Goal: Obtain resource: Download file/media

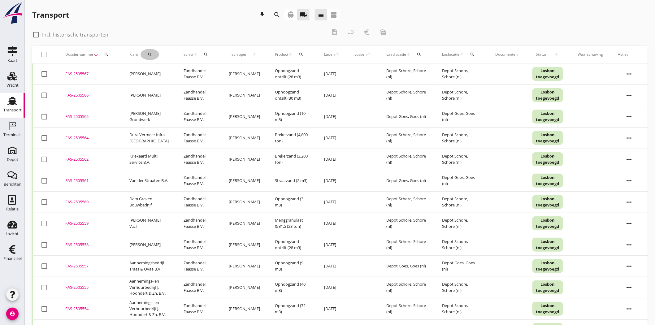
click at [153, 58] on button "search" at bounding box center [149, 54] width 19 height 11
click at [175, 76] on input "Zoeken op opdrachtgever..." at bounding box center [175, 72] width 64 height 10
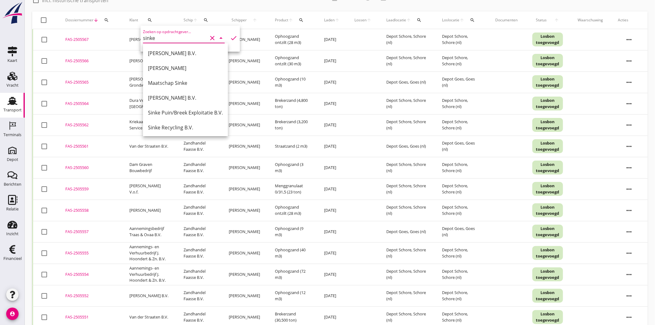
type input "sinke"
click at [224, 4] on div "check_box_outline_blank Incl. historische transporten" at bounding box center [179, -1] width 294 height 9
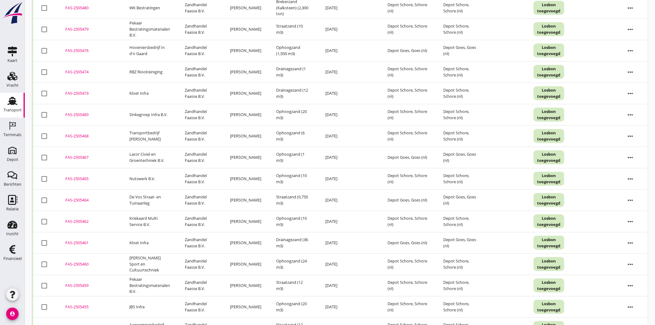
scroll to position [1165, 0]
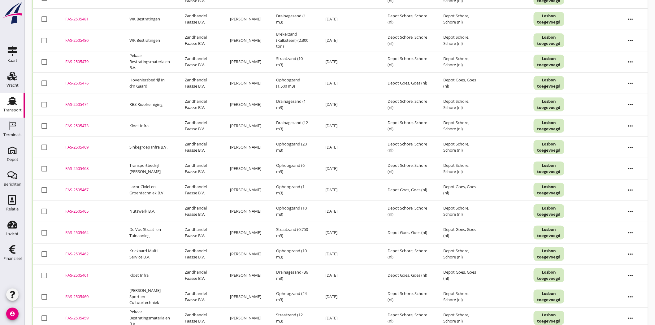
click at [70, 148] on div "FAS-2505469" at bounding box center [89, 147] width 49 height 6
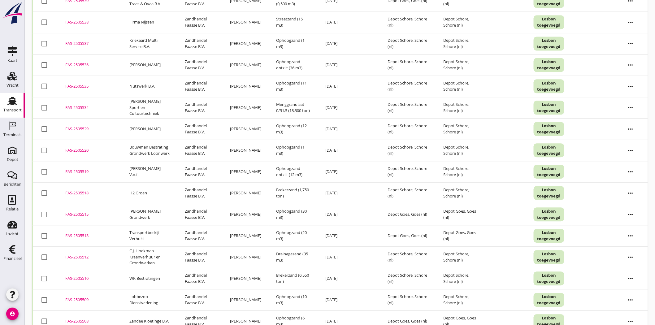
scroll to position [580, 0]
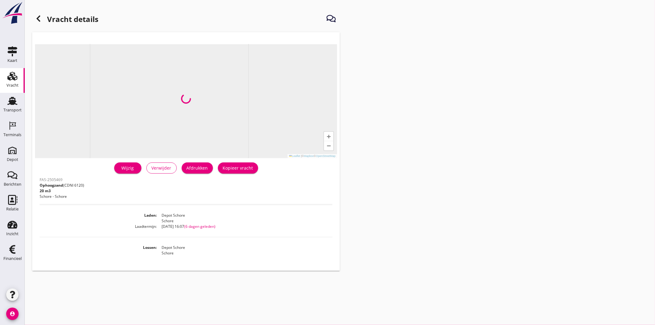
click at [127, 169] on div "Wijzig" at bounding box center [127, 168] width 17 height 6
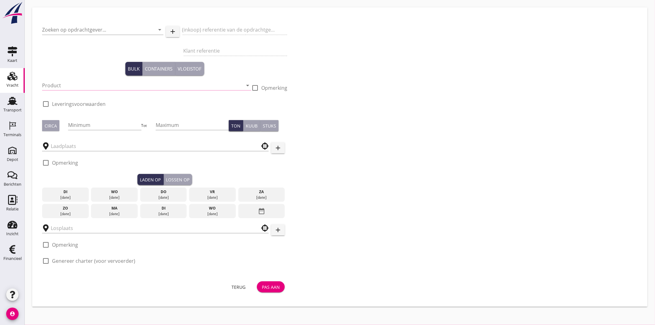
type input "Sinkegroep Infra B.V."
type input "P 25032"
type input "Ophoogzand (6120)"
type input "20"
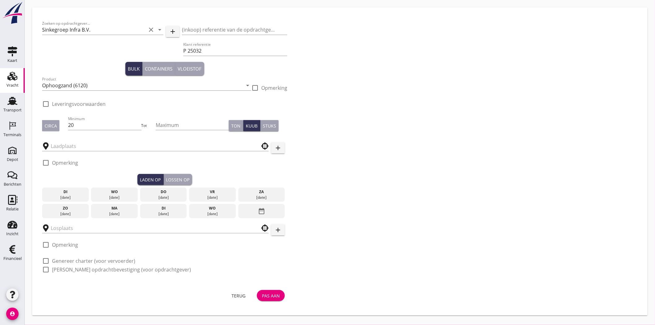
type input "Depot Schore"
checkbox input "true"
type input "Depot Schore"
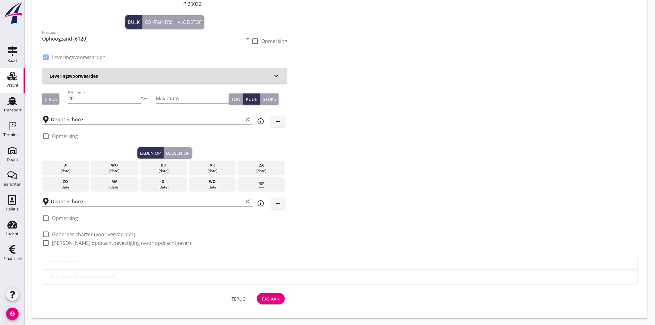
scroll to position [47, 0]
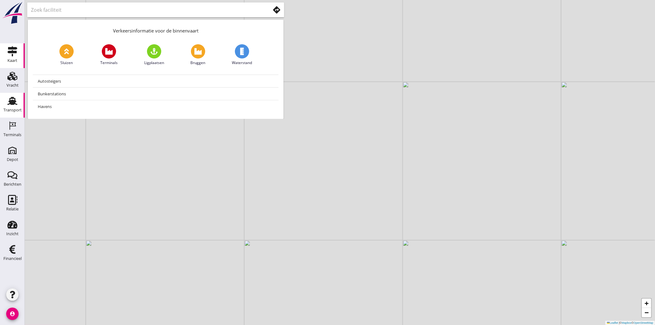
click at [14, 113] on div "Transport" at bounding box center [12, 110] width 18 height 9
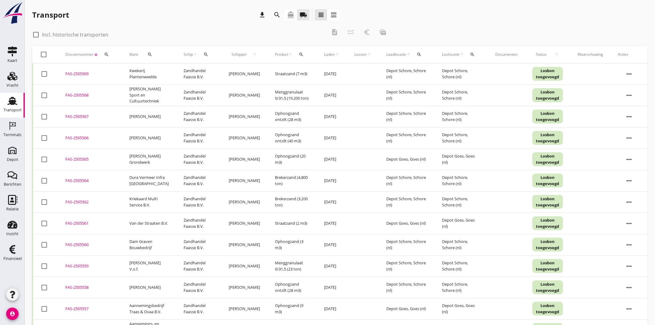
click at [147, 54] on icon "search" at bounding box center [149, 54] width 5 height 5
click at [165, 72] on input "Zoeken op opdrachtgever..." at bounding box center [175, 72] width 64 height 10
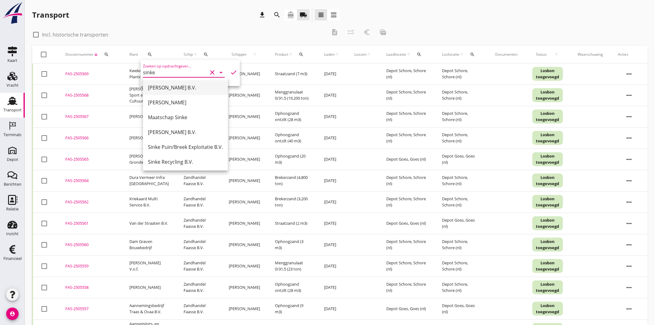
click at [178, 89] on div "C. Sinke B.V." at bounding box center [185, 87] width 75 height 7
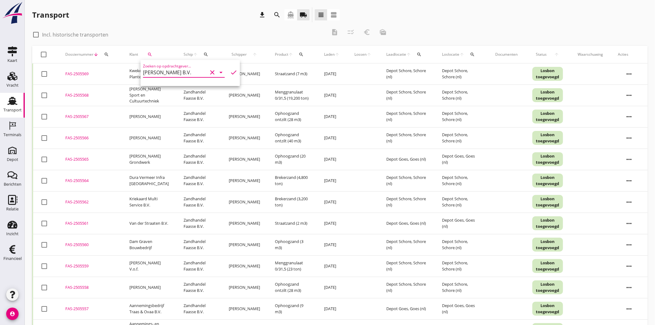
type input "C. Sinke B.V."
click at [230, 71] on icon "check" at bounding box center [233, 72] width 7 height 7
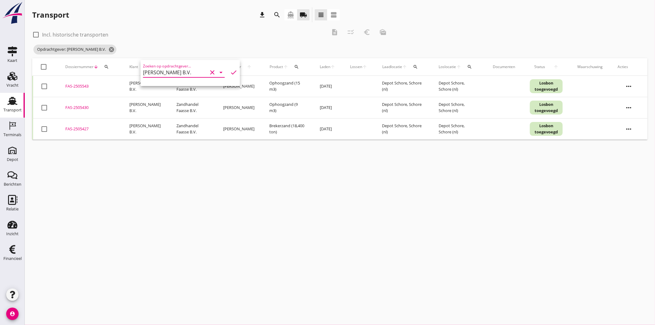
click at [209, 71] on icon "clear" at bounding box center [211, 72] width 7 height 7
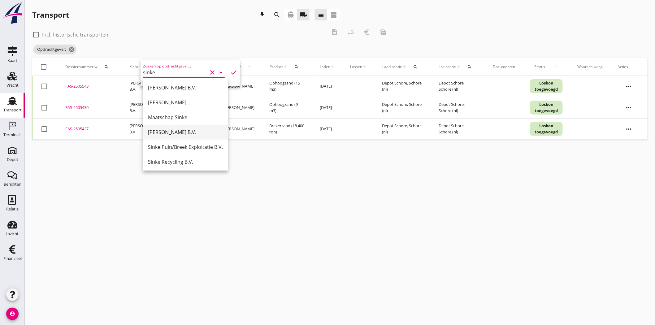
click at [187, 134] on div "[PERSON_NAME] B.V." at bounding box center [185, 131] width 75 height 7
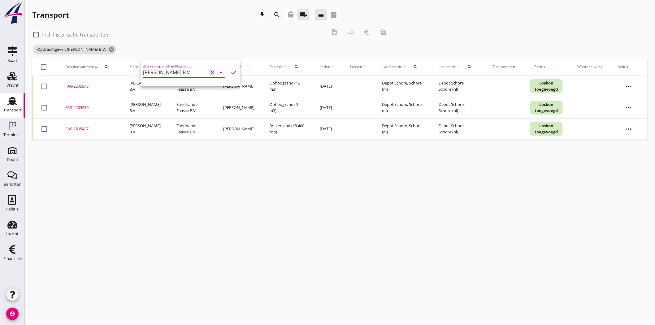
type input "[PERSON_NAME] B.V."
click at [230, 73] on icon "check" at bounding box center [233, 72] width 7 height 7
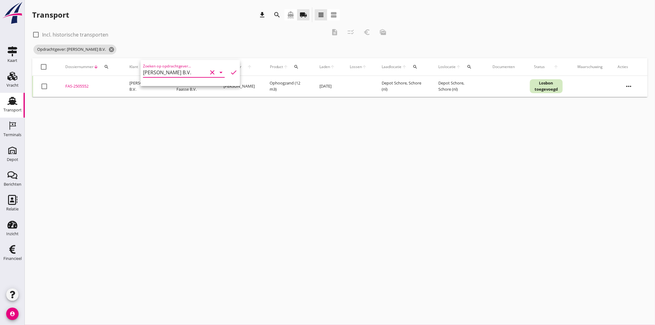
click at [223, 4] on div "Transport download search directions_boat local_shipping view_headline view_age…" at bounding box center [340, 52] width 630 height 104
click at [33, 34] on div at bounding box center [36, 34] width 11 height 11
checkbox input "true"
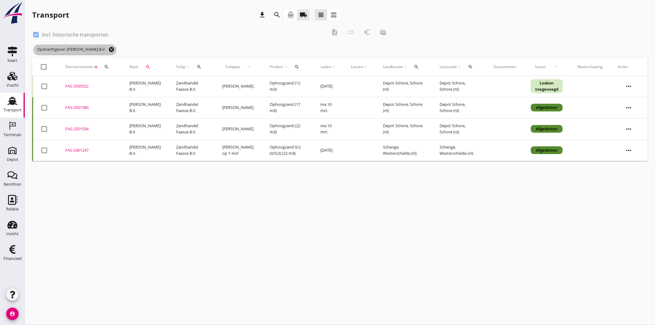
click at [108, 50] on icon "cancel" at bounding box center [111, 49] width 6 height 6
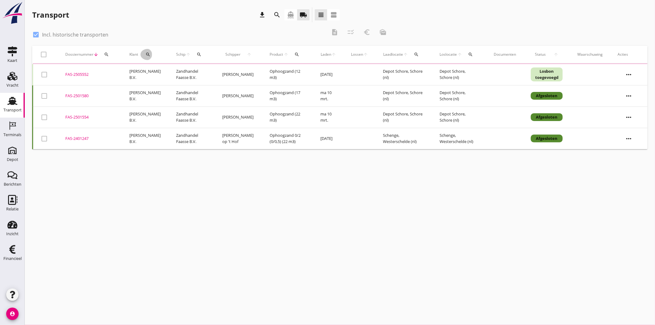
click at [148, 54] on icon "search" at bounding box center [147, 54] width 5 height 5
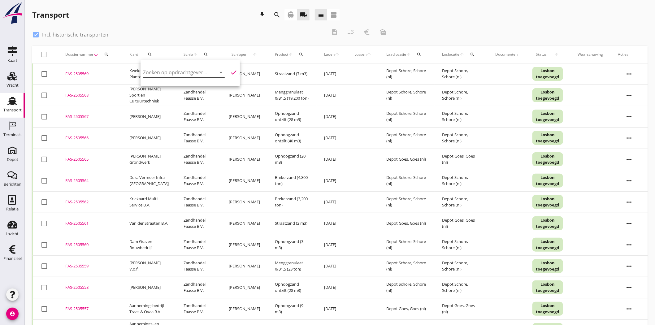
click at [149, 5] on div "Transport download search directions_boat local_shipping view_headline view_age…" at bounding box center [340, 248] width 630 height 497
click at [37, 32] on div at bounding box center [36, 34] width 11 height 11
checkbox input "false"
click at [147, 52] on icon "search" at bounding box center [149, 54] width 5 height 5
click at [169, 71] on input "Zoeken op opdrachtgever..." at bounding box center [175, 72] width 64 height 10
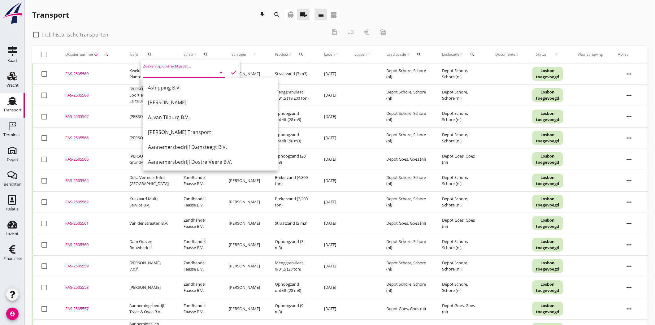
click at [187, 30] on div "check_box_outline_blank Incl. historische transporten" at bounding box center [179, 34] width 294 height 9
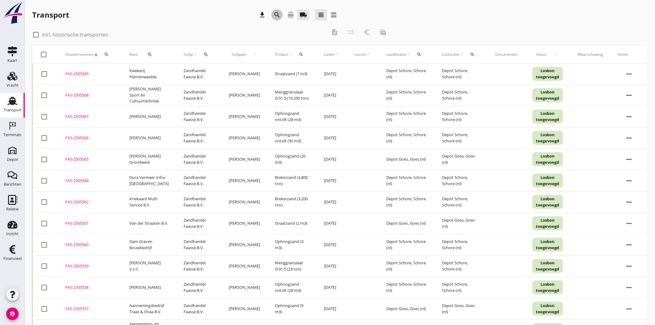
click at [280, 14] on icon "search" at bounding box center [276, 14] width 7 height 7
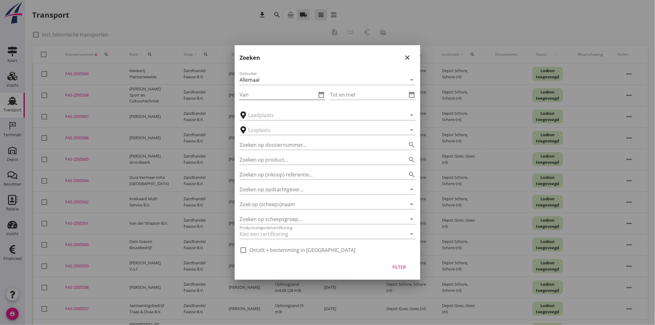
click at [320, 95] on icon "date_range" at bounding box center [320, 94] width 7 height 7
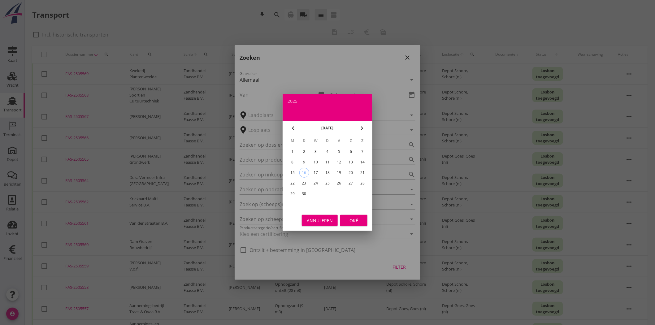
click at [294, 162] on div "8" at bounding box center [292, 162] width 10 height 10
type input "2025-09-08"
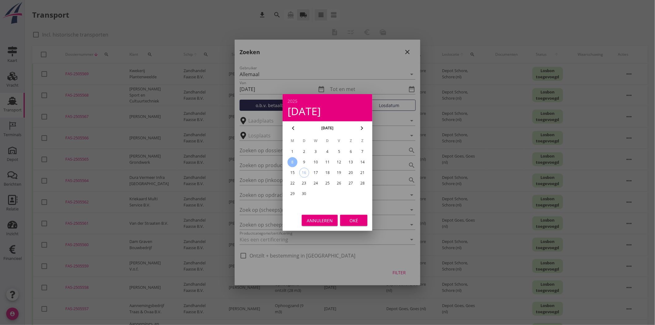
click at [360, 221] on div "Oké" at bounding box center [353, 220] width 17 height 6
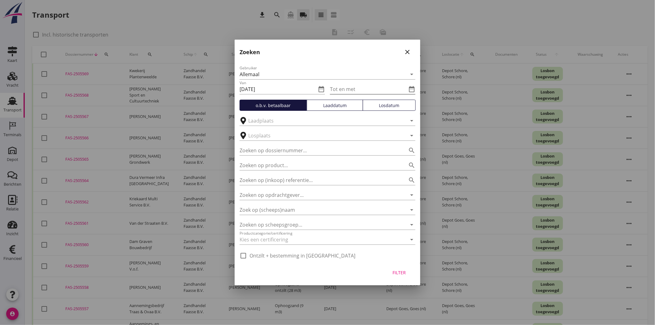
click at [414, 88] on icon "date_range" at bounding box center [411, 88] width 7 height 7
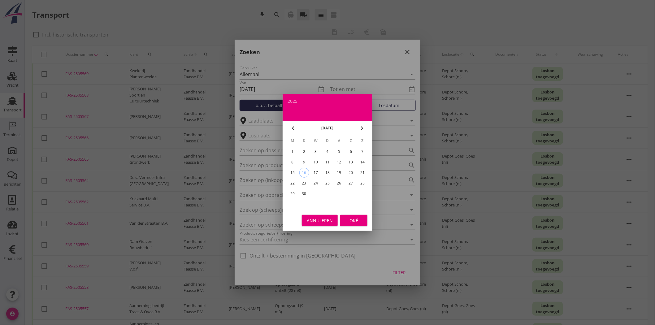
click at [342, 160] on div "12" at bounding box center [339, 162] width 10 height 10
type input "2025-09-12"
click at [350, 219] on div "Oké" at bounding box center [353, 220] width 17 height 6
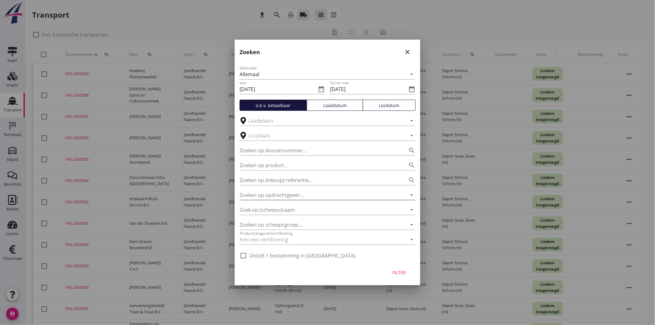
click at [314, 197] on input "Zoeken op opdrachtgever..." at bounding box center [318, 195] width 158 height 10
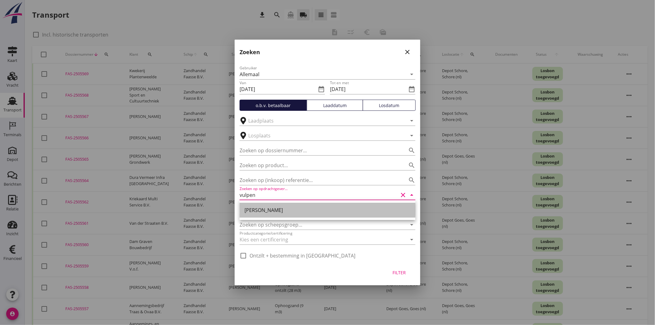
click at [254, 208] on div "[PERSON_NAME]" at bounding box center [327, 209] width 166 height 7
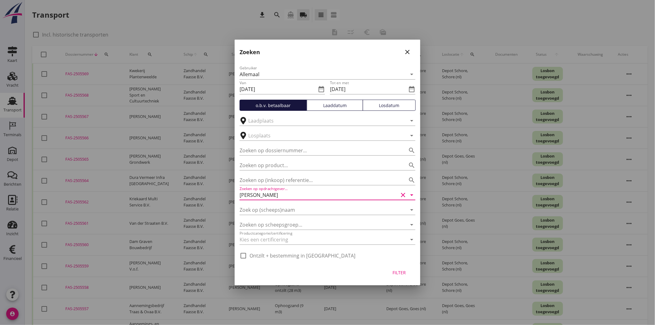
type input "[PERSON_NAME]"
click at [394, 270] on div "Filter" at bounding box center [398, 272] width 17 height 6
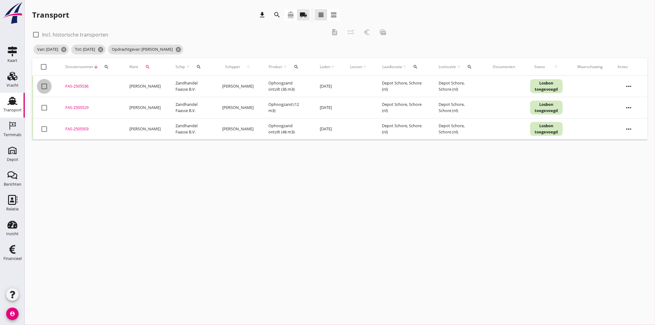
click at [44, 86] on div at bounding box center [44, 86] width 11 height 11
checkbox input "true"
click at [45, 102] on div at bounding box center [44, 107] width 11 height 11
checkbox input "true"
click at [47, 125] on div at bounding box center [44, 129] width 11 height 11
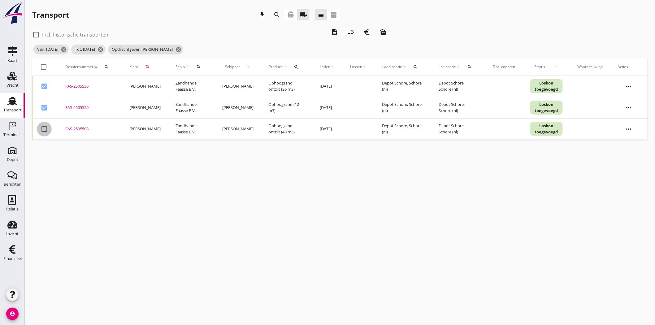
checkbox input "true"
click at [333, 32] on icon "description" at bounding box center [334, 31] width 7 height 7
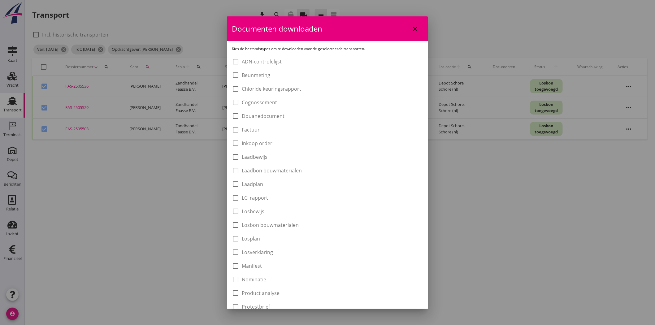
click at [288, 169] on label "Laadbon bouwmaterialen" at bounding box center [272, 170] width 60 height 6
checkbox input "true"
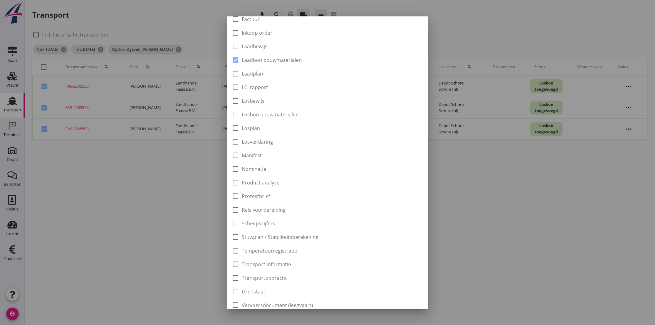
scroll to position [136, 0]
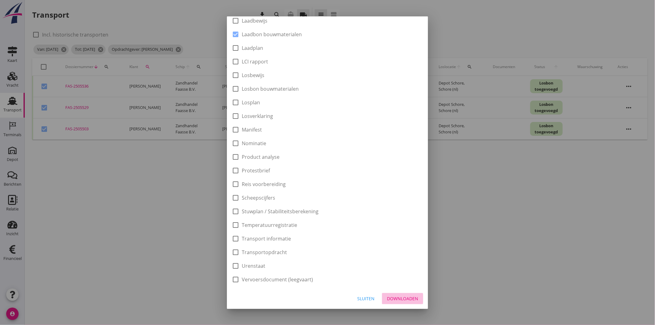
click at [403, 295] on div "Downloaden" at bounding box center [402, 298] width 31 height 6
checkbox input "false"
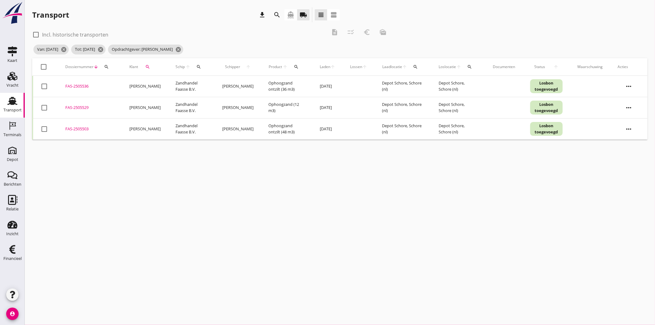
click at [75, 127] on div "FAS-2505503" at bounding box center [89, 129] width 49 height 6
click at [11, 79] on icon "Vracht" at bounding box center [12, 76] width 10 height 10
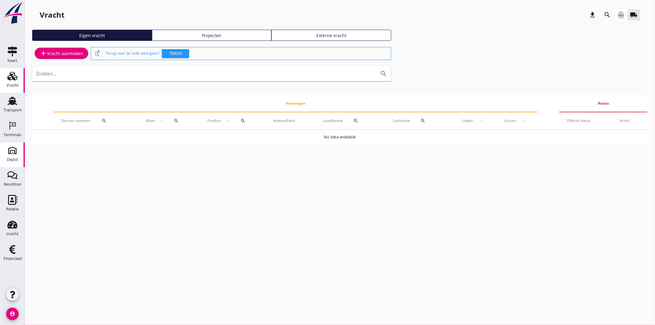
click at [11, 159] on div "Depot" at bounding box center [12, 159] width 11 height 4
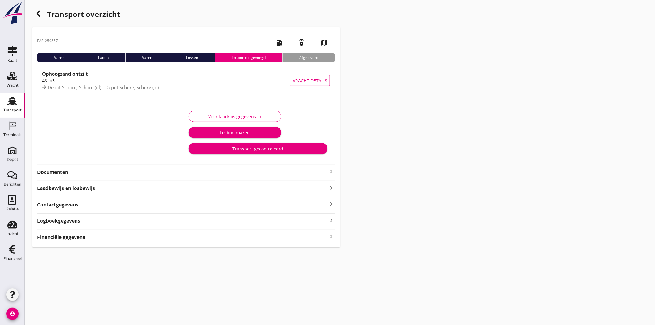
click at [146, 78] on div "48 m3" at bounding box center [166, 80] width 248 height 6
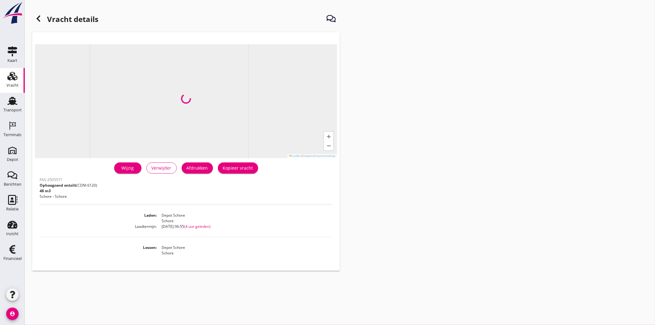
click at [36, 18] on icon at bounding box center [38, 18] width 7 height 7
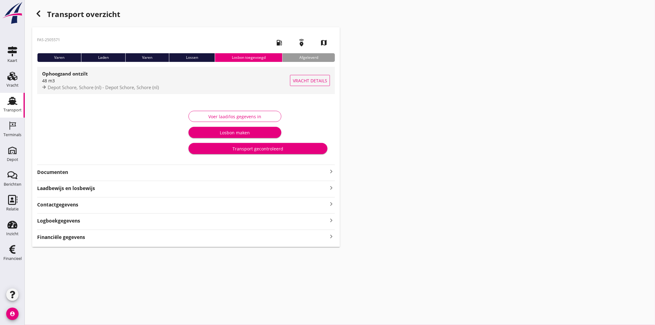
click at [131, 87] on span "Depot Schore, Schore (nl) - Depot Schore, Schore (nl)" at bounding box center [103, 87] width 111 height 6
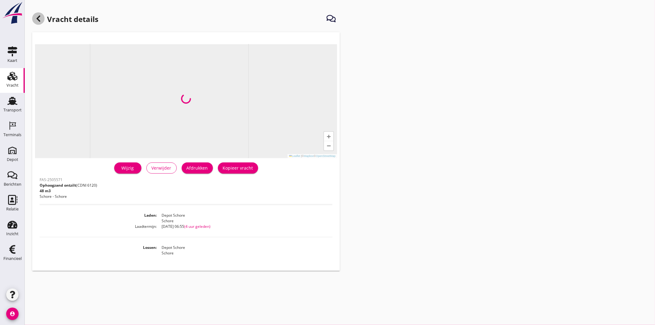
click at [39, 17] on icon at bounding box center [38, 18] width 7 height 7
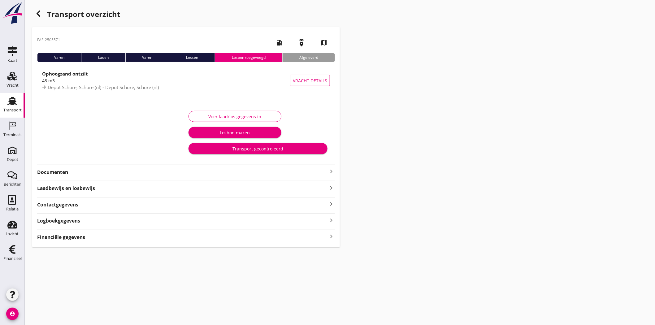
click at [79, 169] on strong "Documenten" at bounding box center [182, 172] width 290 height 7
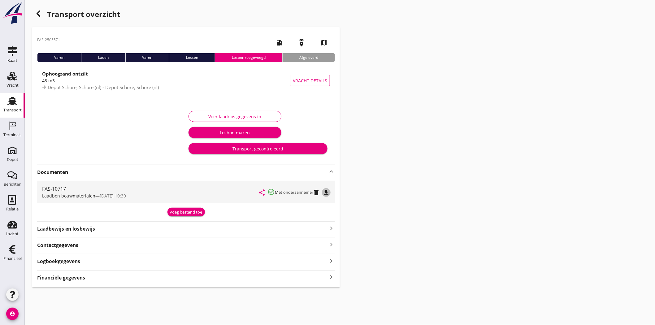
click at [330, 191] on div "file_download" at bounding box center [326, 192] width 9 height 7
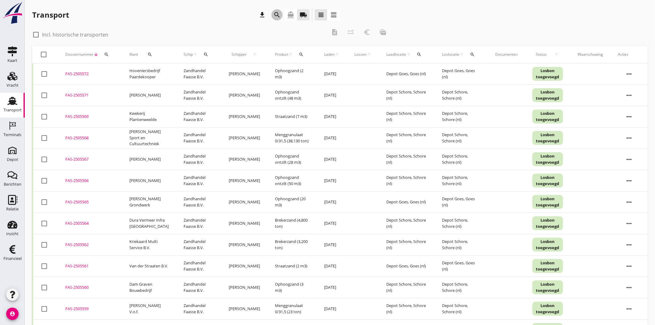
click at [278, 15] on icon "search" at bounding box center [276, 14] width 7 height 7
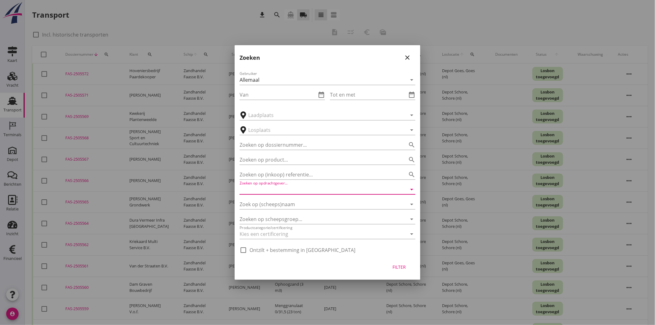
click at [292, 192] on input "Zoeken op opdrachtgever..." at bounding box center [318, 189] width 158 height 10
click at [283, 203] on div "[PERSON_NAME]" at bounding box center [327, 204] width 166 height 7
type input "[PERSON_NAME]"
click at [401, 266] on div "Filter" at bounding box center [398, 267] width 17 height 6
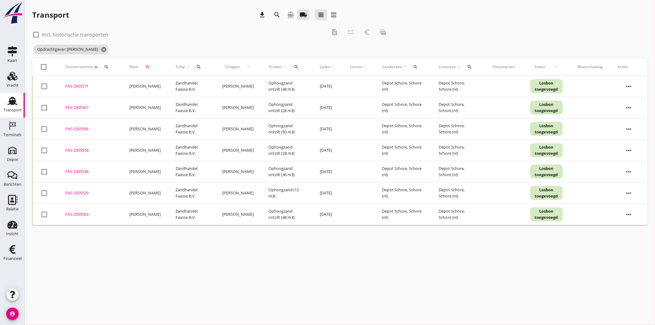
click at [279, 11] on icon "search" at bounding box center [276, 14] width 7 height 7
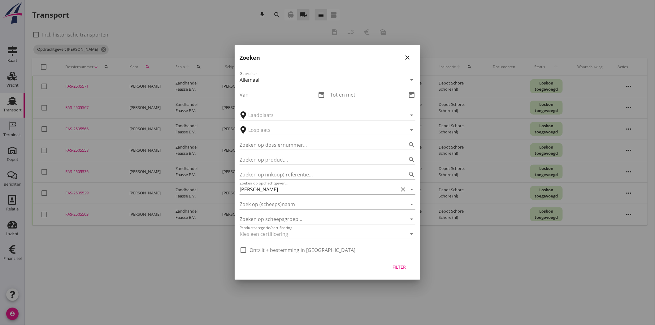
click at [280, 94] on input "Van" at bounding box center [277, 95] width 77 height 10
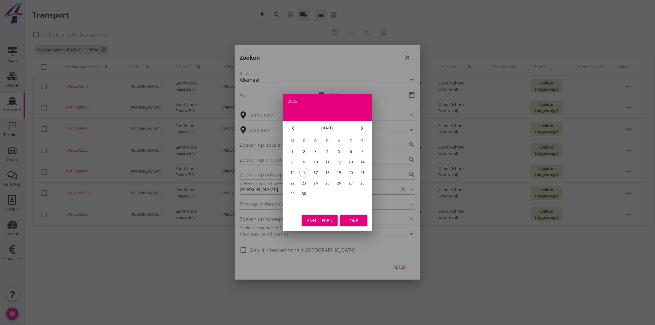
click at [289, 161] on div "8" at bounding box center [292, 162] width 10 height 10
type input "2025-09-08"
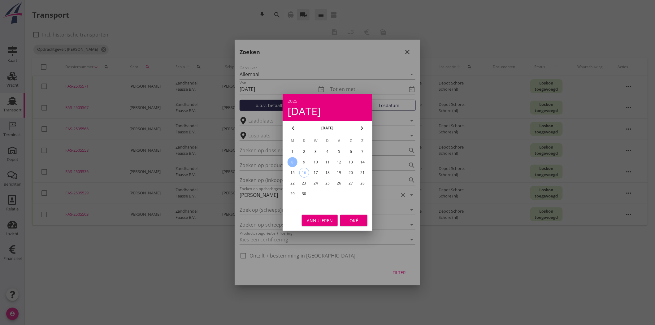
click at [351, 221] on div "Oké" at bounding box center [353, 220] width 17 height 6
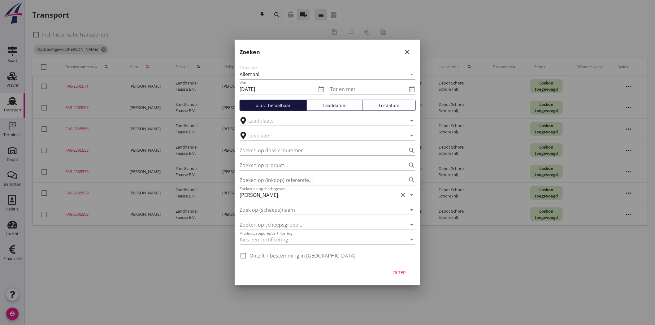
click at [413, 88] on icon "date_range" at bounding box center [411, 88] width 7 height 7
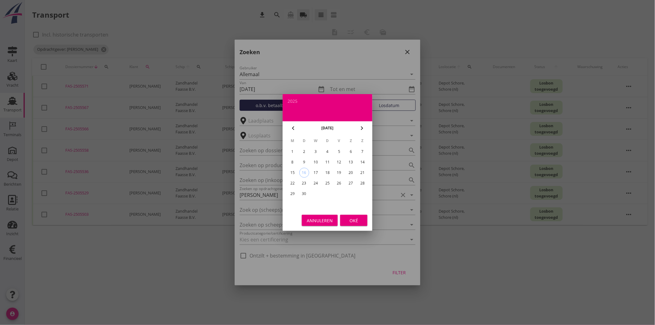
click at [340, 162] on div "12" at bounding box center [339, 162] width 10 height 10
type input "2025-09-12"
click at [357, 219] on div "Oké" at bounding box center [353, 220] width 17 height 6
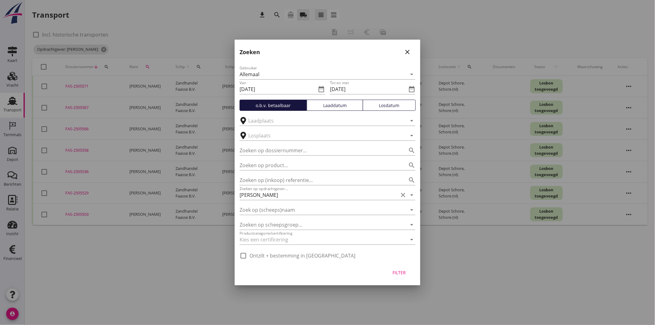
click at [408, 274] on button "Filter" at bounding box center [398, 272] width 27 height 11
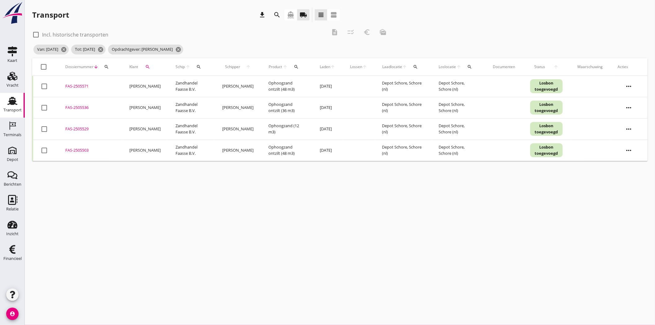
click at [630, 148] on icon "more_horiz" at bounding box center [628, 150] width 17 height 17
click at [634, 244] on div "Vracht verwijderen" at bounding box center [625, 242] width 44 height 7
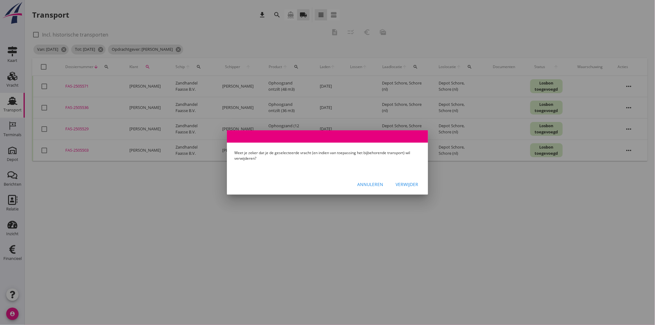
click at [413, 185] on div "Verwijder" at bounding box center [406, 184] width 23 height 6
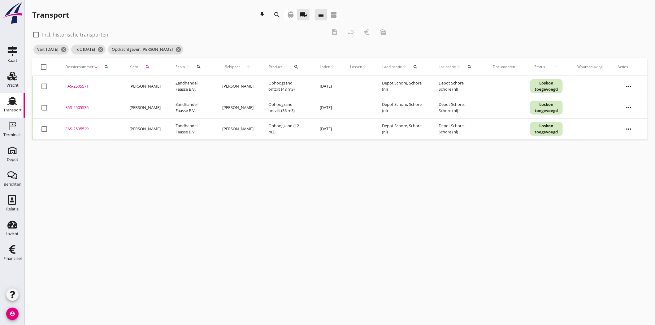
click at [45, 131] on div at bounding box center [44, 129] width 11 height 11
checkbox input "true"
click at [43, 106] on div at bounding box center [44, 107] width 11 height 11
checkbox input "true"
click at [44, 84] on div at bounding box center [44, 86] width 11 height 11
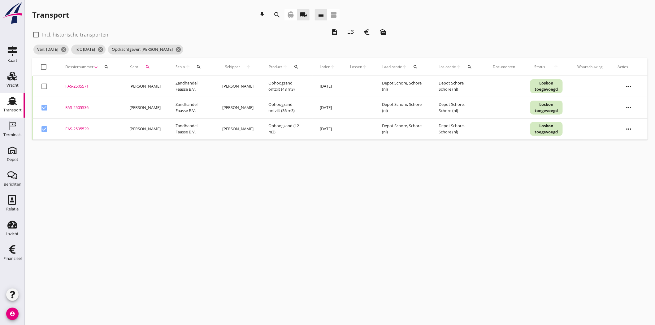
checkbox input "true"
click at [334, 29] on icon "description" at bounding box center [334, 31] width 7 height 7
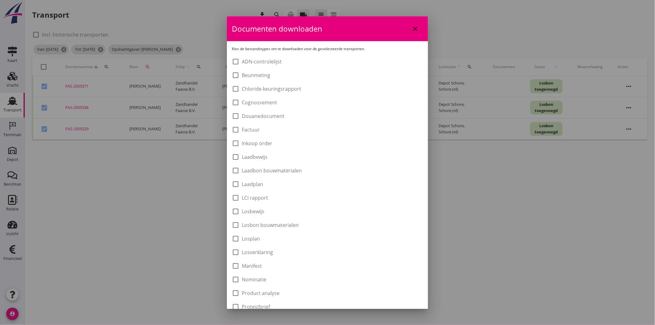
click at [290, 171] on label "Laadbon bouwmaterialen" at bounding box center [272, 170] width 60 height 6
checkbox input "true"
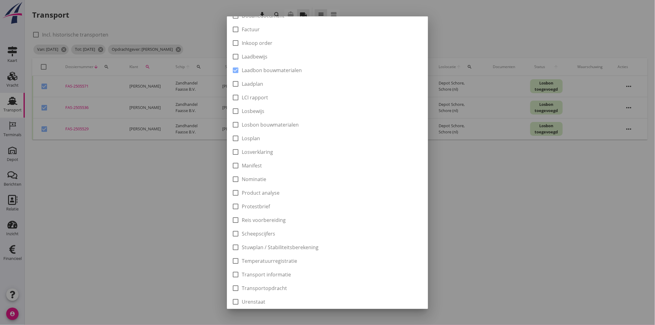
scroll to position [136, 0]
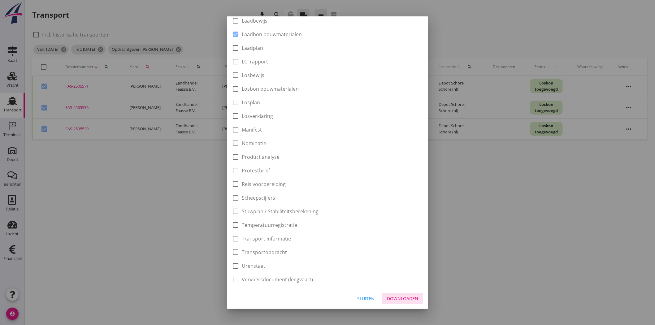
click at [408, 298] on div "Downloaden" at bounding box center [402, 298] width 31 height 6
checkbox input "false"
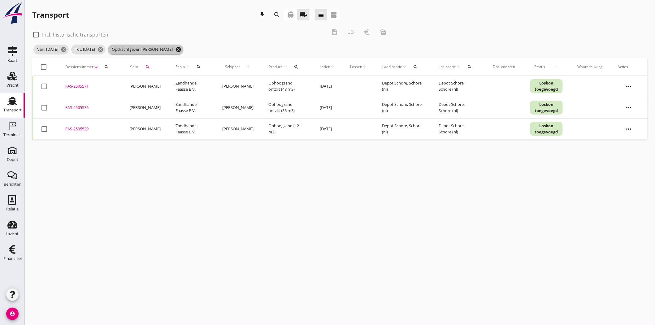
click at [181, 49] on icon "cancel" at bounding box center [178, 49] width 6 height 6
click at [145, 65] on icon "search" at bounding box center [147, 66] width 5 height 5
click at [160, 85] on input "Zoeken op opdrachtgever..." at bounding box center [175, 85] width 64 height 10
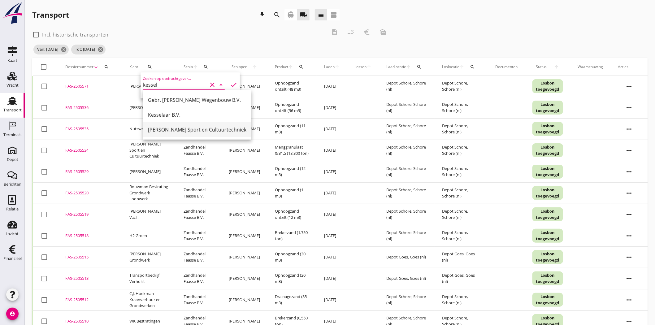
click at [215, 129] on div "[PERSON_NAME] Sport en Cultuurtechniek" at bounding box center [197, 129] width 98 height 7
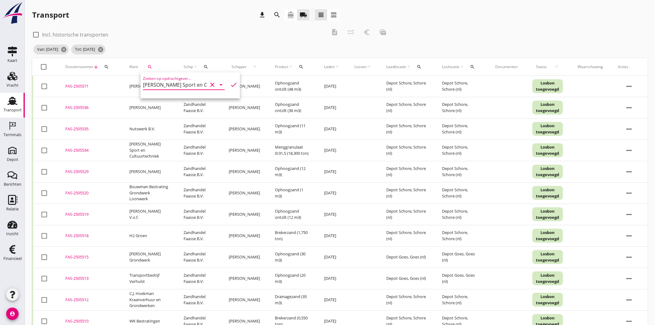
type input "[PERSON_NAME] Sport en Cultuurtechniek"
click at [231, 85] on icon "check" at bounding box center [233, 84] width 7 height 7
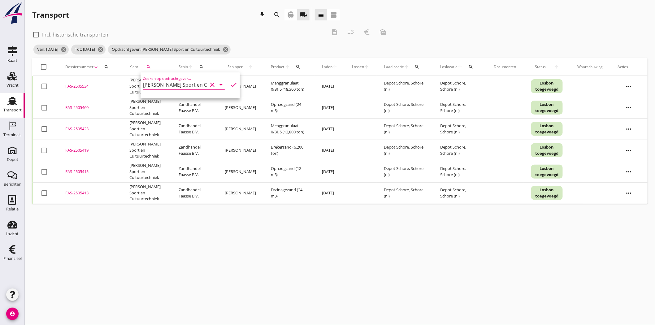
click at [243, 220] on div "cancel You are impersonating another user. Transport download search directions…" at bounding box center [340, 162] width 630 height 325
click at [45, 65] on div at bounding box center [44, 67] width 11 height 11
checkbox input "true"
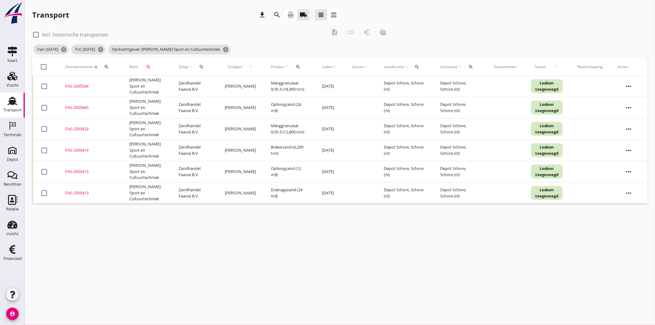
checkbox input "true"
click at [333, 28] on button "description" at bounding box center [334, 32] width 11 height 11
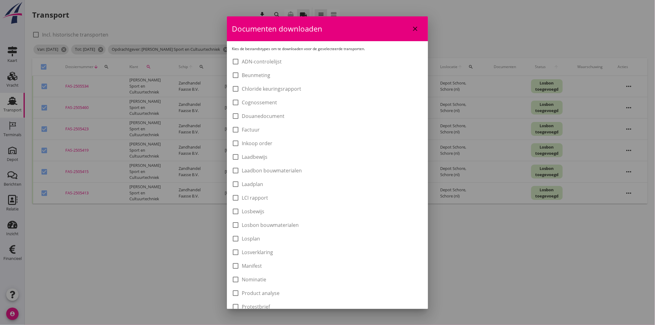
click at [292, 170] on label "Laadbon bouwmaterialen" at bounding box center [272, 170] width 60 height 6
checkbox input "true"
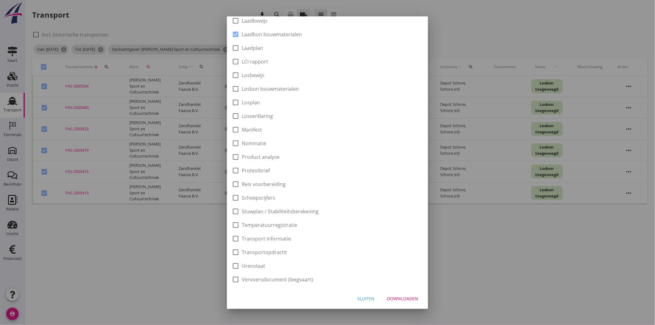
click at [406, 300] on div "Downloaden" at bounding box center [402, 298] width 31 height 6
checkbox input "false"
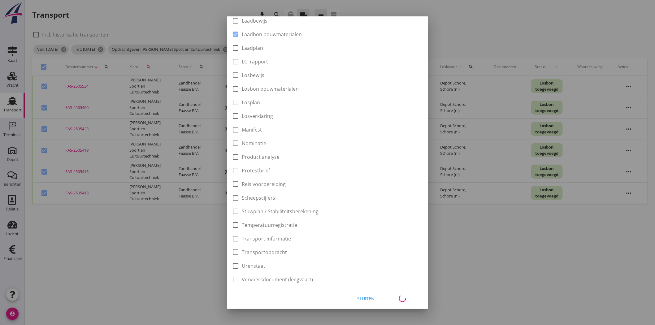
checkbox input "false"
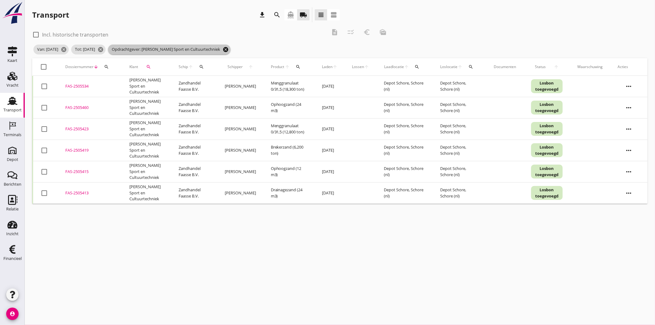
click at [229, 48] on icon "cancel" at bounding box center [225, 49] width 6 height 6
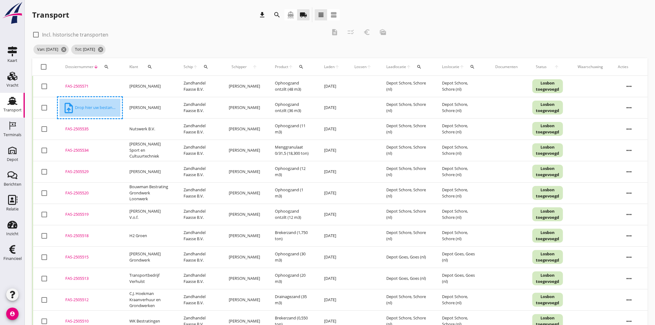
click at [223, 35] on div "check_box_outline_blank Incl. historische transporten" at bounding box center [179, 34] width 294 height 9
click at [67, 50] on icon "cancel" at bounding box center [64, 49] width 6 height 6
click at [67, 48] on span "Tot: 12-09-2025 cancel" at bounding box center [50, 50] width 34 height 10
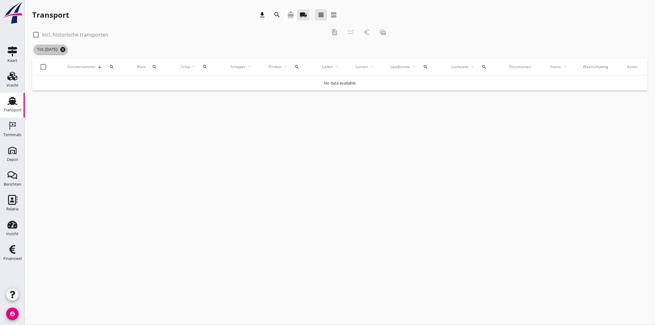
click at [66, 50] on icon "cancel" at bounding box center [63, 49] width 6 height 6
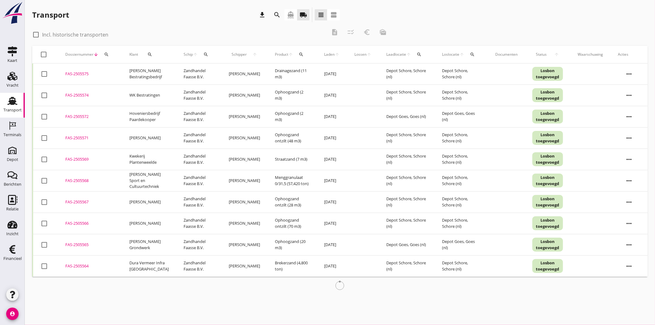
click at [277, 13] on icon "search" at bounding box center [276, 14] width 7 height 7
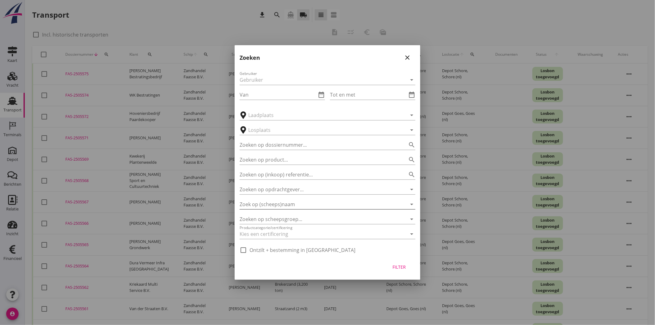
click at [282, 202] on input "Zoek op (scheeps)naam" at bounding box center [318, 204] width 158 height 10
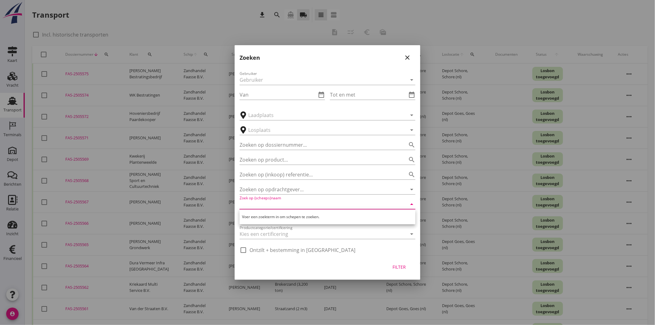
click at [281, 202] on input "Zoek op (scheeps)naam" at bounding box center [318, 204] width 158 height 10
click at [288, 189] on input "Zoeken op opdrachtgever..." at bounding box center [318, 189] width 158 height 10
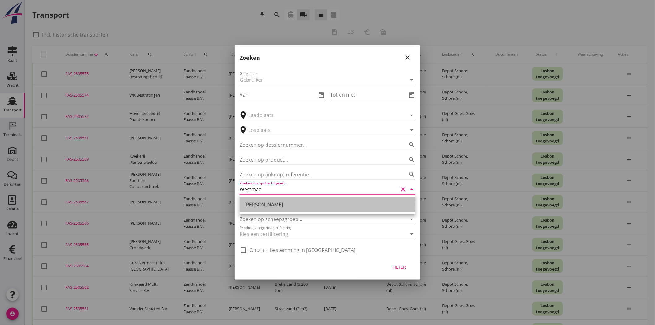
click at [287, 208] on div "Dirk-Jan Westmaas" at bounding box center [327, 204] width 166 height 7
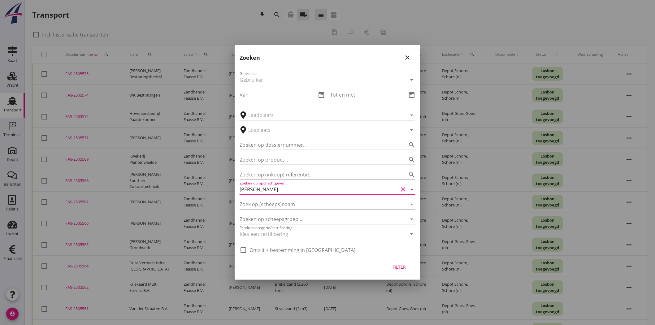
type input "Dirk-Jan Westmaas"
click at [400, 267] on div "Filter" at bounding box center [398, 267] width 17 height 6
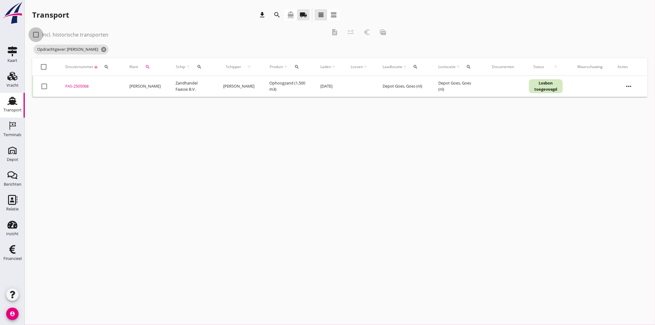
click at [36, 32] on div at bounding box center [36, 34] width 11 height 11
click at [78, 85] on div "FAS-2505068" at bounding box center [89, 86] width 49 height 6
click at [107, 49] on icon "cancel" at bounding box center [104, 49] width 6 height 6
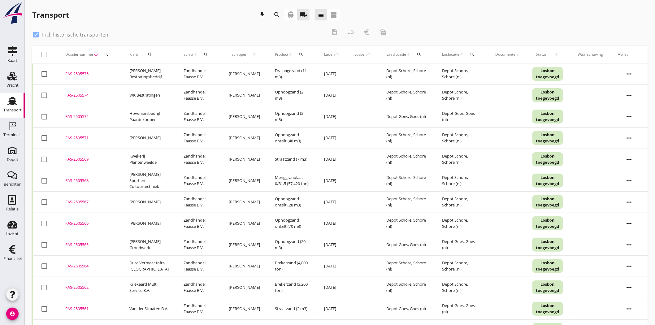
click at [35, 33] on div at bounding box center [36, 34] width 11 height 11
checkbox input "false"
click at [527, 8] on div "Transport download search directions_boat local_shipping view_headline view_age…" at bounding box center [339, 15] width 615 height 17
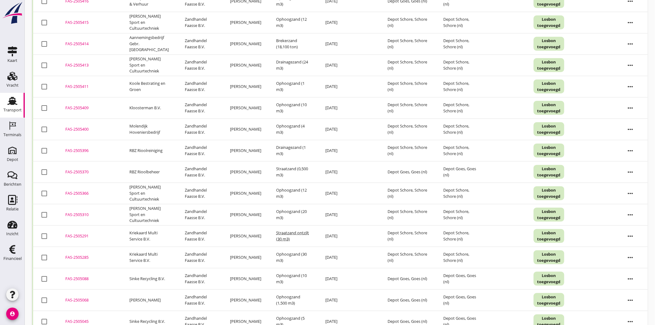
scroll to position [2160, 0]
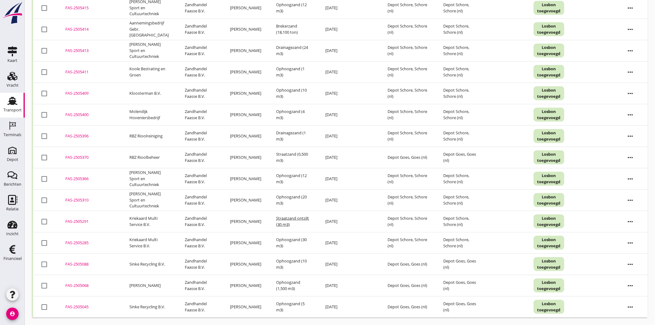
drag, startPoint x: 18, startPoint y: 255, endPoint x: 199, endPoint y: 148, distance: 210.4
click at [18, 255] on div "Financieel" at bounding box center [12, 258] width 18 height 9
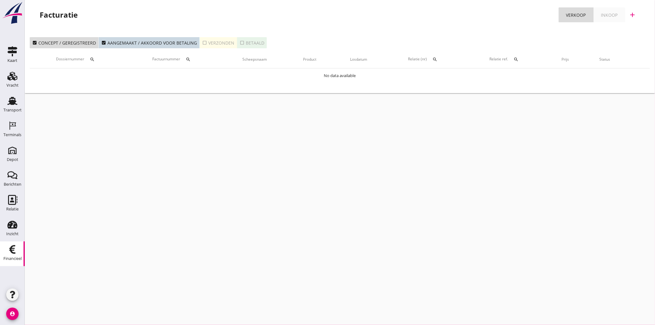
click at [218, 46] on button "check_box_outline_blank Verzonden" at bounding box center [218, 42] width 37 height 11
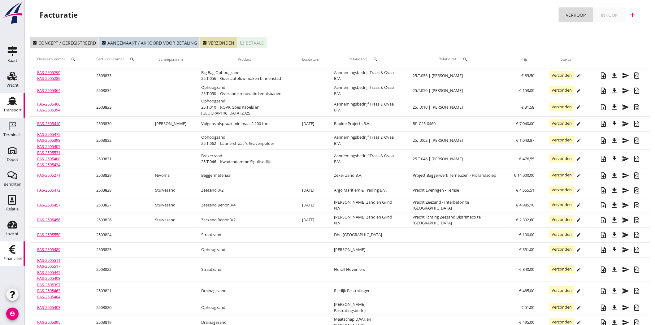
click at [15, 109] on div "Transport" at bounding box center [12, 110] width 18 height 4
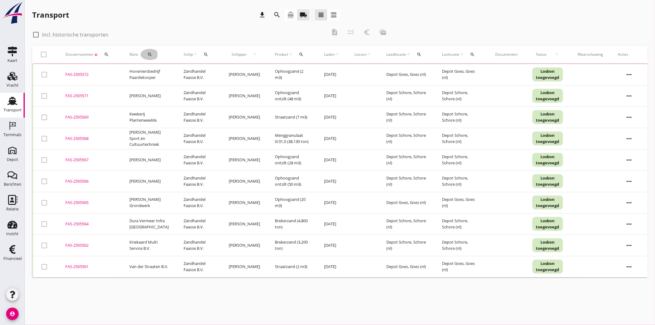
click at [145, 54] on div "search" at bounding box center [149, 54] width 19 height 5
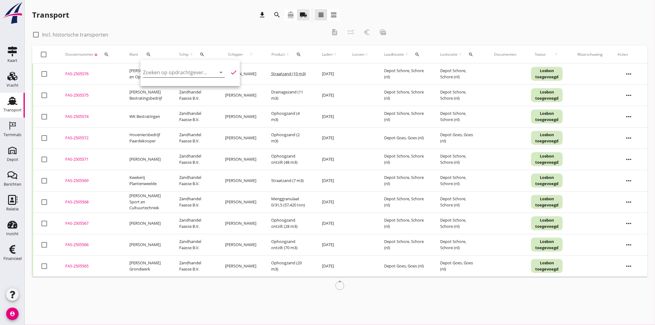
click at [148, 71] on input "Zoeken op opdrachtgever..." at bounding box center [175, 72] width 64 height 10
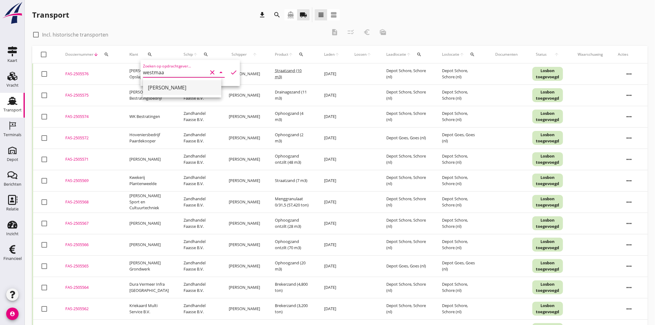
click at [171, 81] on div "Dirk-Jan Westmaas" at bounding box center [182, 87] width 68 height 15
type input "Dirk-Jan Westmaas"
click at [233, 69] on icon "check" at bounding box center [233, 72] width 7 height 7
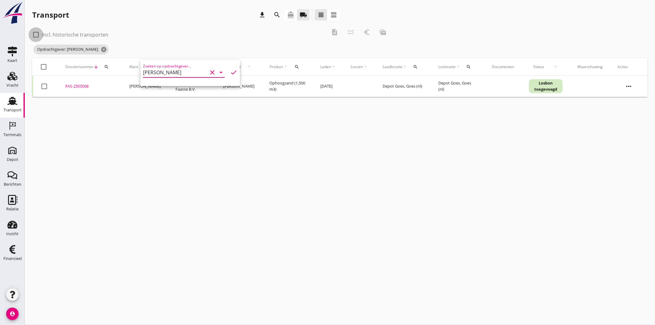
click at [36, 33] on div at bounding box center [36, 34] width 11 height 11
checkbox input "true"
click at [82, 84] on div "FAS-2505068" at bounding box center [89, 86] width 49 height 6
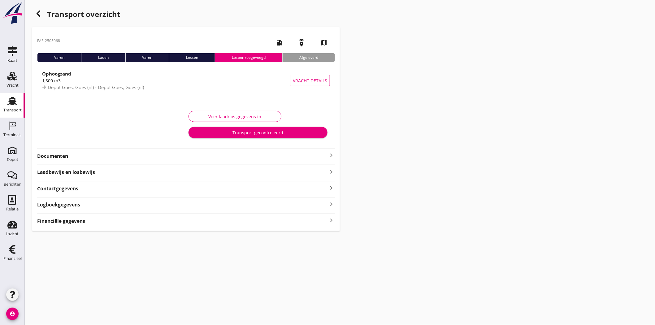
click at [62, 222] on strong "Financiële gegevens" at bounding box center [61, 220] width 48 height 7
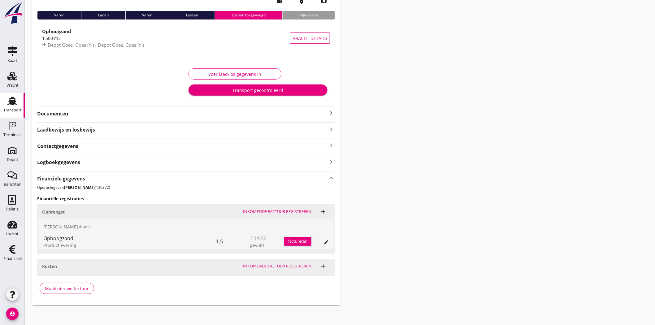
scroll to position [45, 0]
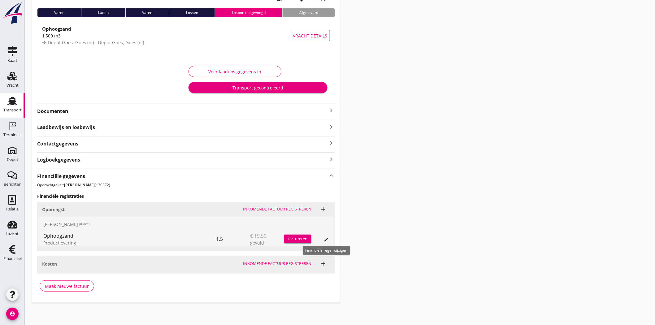
click at [329, 239] on icon "edit" at bounding box center [326, 239] width 5 height 5
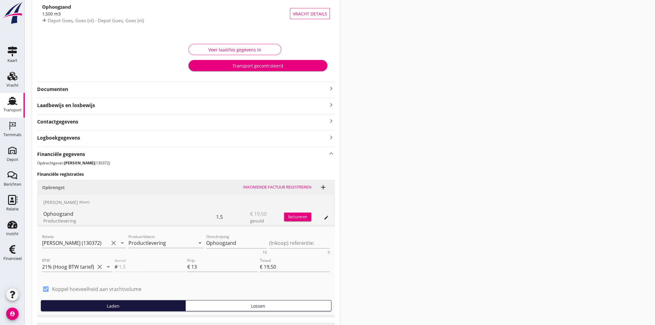
scroll to position [133, 0]
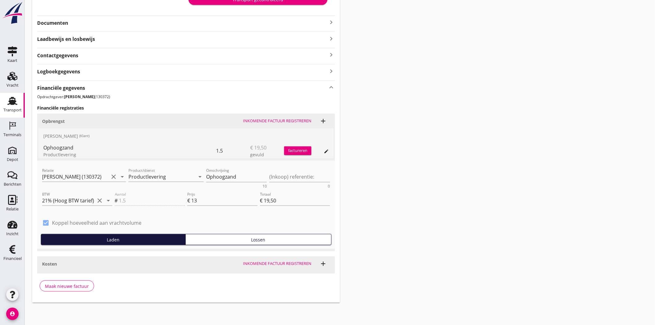
click at [54, 21] on strong "Documenten" at bounding box center [182, 22] width 290 height 7
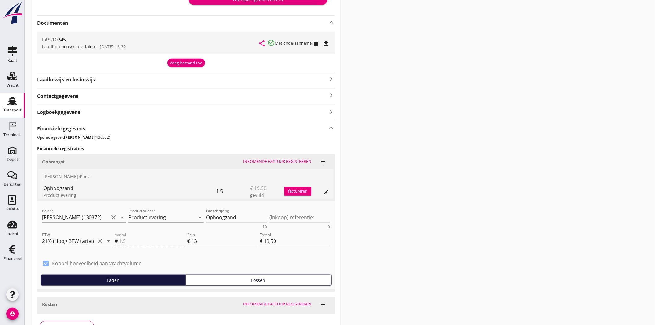
click at [94, 76] on strong "Laadbewijs en losbewijs" at bounding box center [182, 79] width 290 height 7
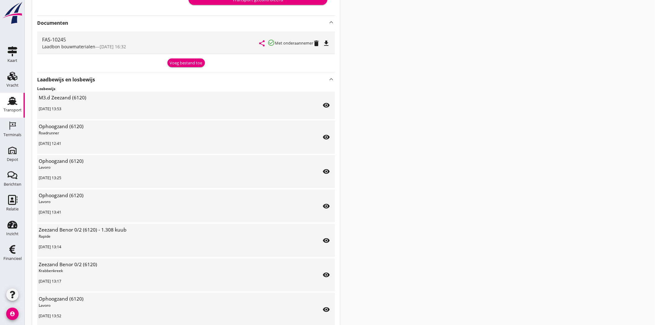
scroll to position [30, 0]
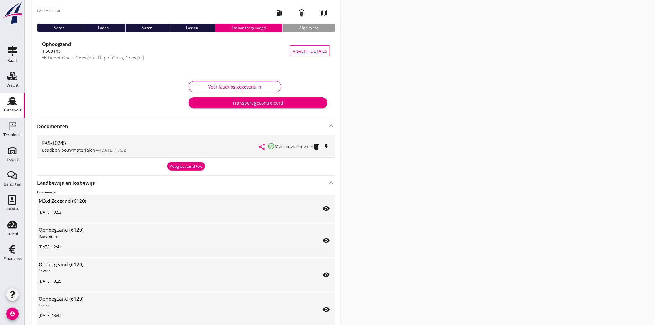
click at [72, 184] on strong "Laadbewijs en losbewijs" at bounding box center [182, 182] width 290 height 7
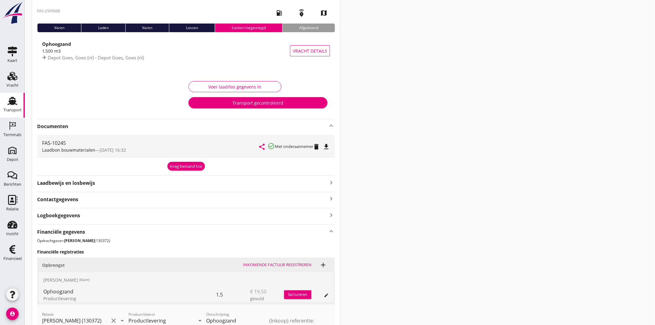
click at [84, 181] on strong "Laadbewijs en losbewijs" at bounding box center [182, 182] width 290 height 7
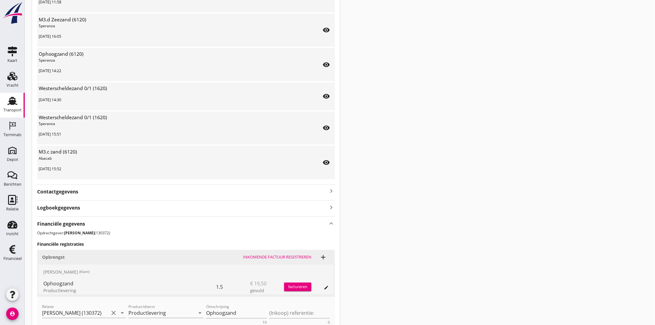
scroll to position [889, 0]
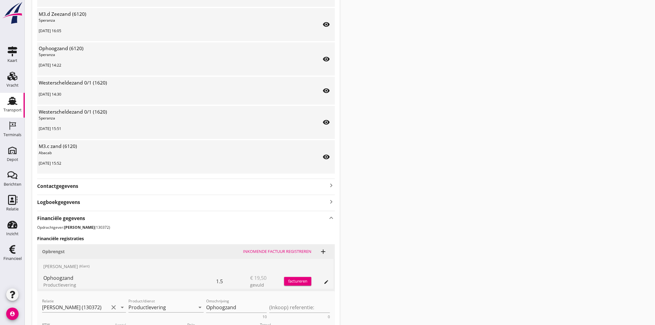
click at [50, 201] on strong "Logboekgegevens" at bounding box center [58, 202] width 43 height 7
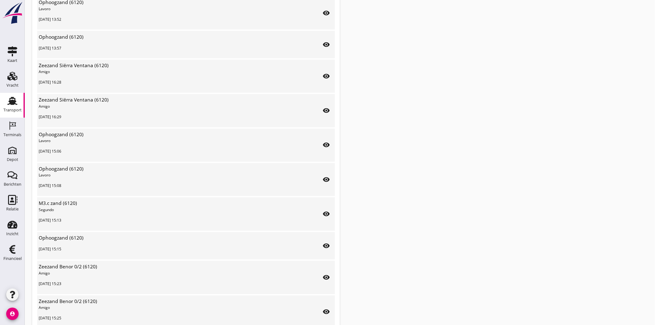
scroll to position [481, 0]
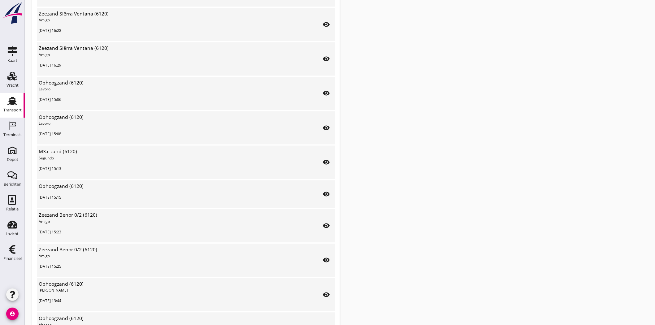
click at [477, 153] on div "Transport overzicht FAS-2505068 local_gas_station emergency_share map Varen Lad…" at bounding box center [340, 245] width 630 height 1453
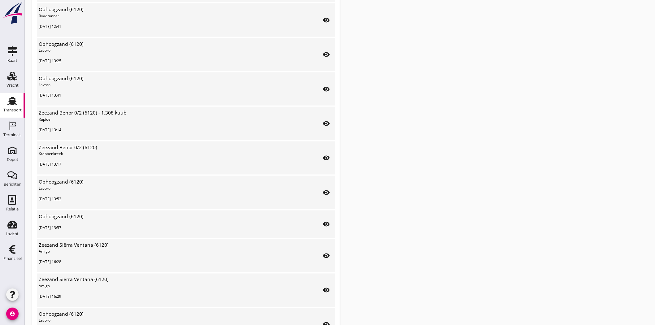
scroll to position [137, 0]
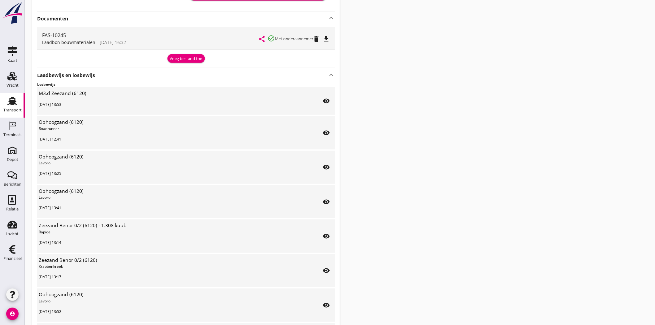
click at [330, 74] on icon "keyboard_arrow_up" at bounding box center [330, 74] width 7 height 7
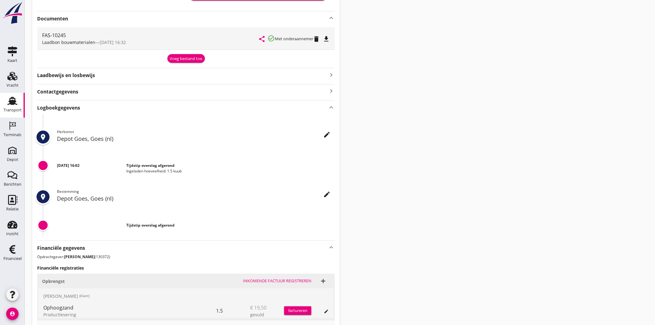
click at [65, 77] on strong "Laadbewijs en losbewijs" at bounding box center [182, 75] width 290 height 7
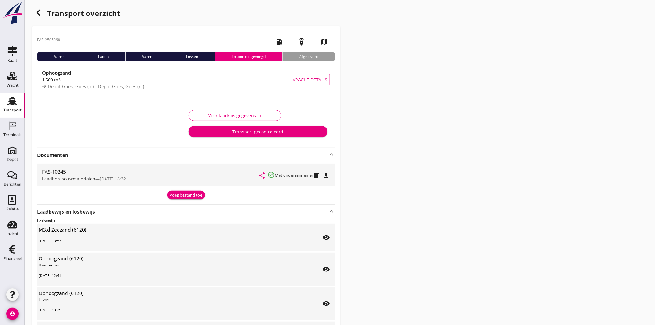
scroll to position [0, 0]
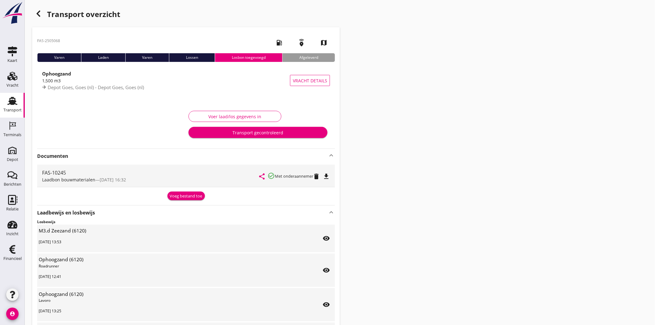
click at [174, 170] on div "FAS-10245" at bounding box center [150, 172] width 217 height 7
click at [329, 175] on icon "file_download" at bounding box center [325, 176] width 7 height 7
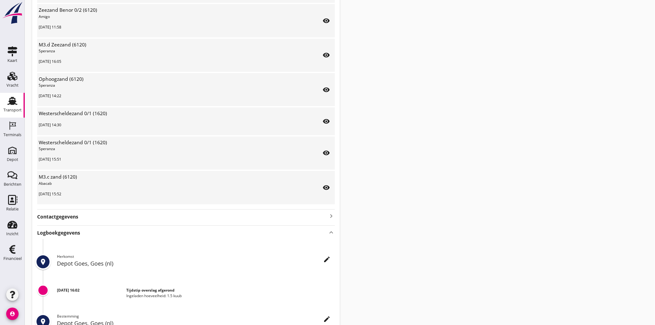
scroll to position [859, 0]
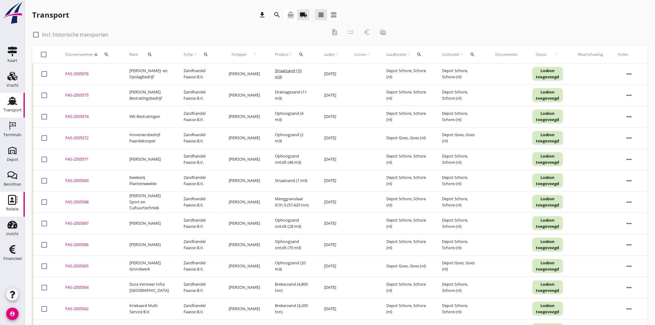
click at [11, 206] on div "Relatie" at bounding box center [12, 209] width 12 height 9
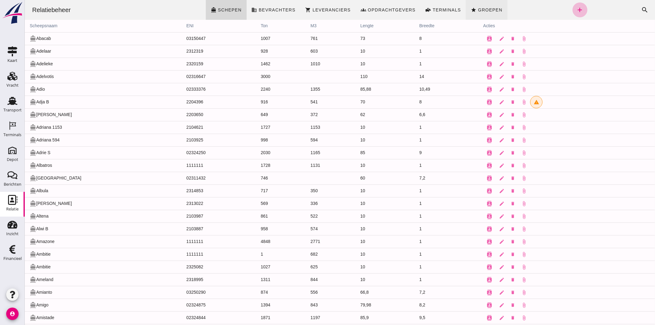
click at [477, 9] on span "Groepen" at bounding box center [489, 9] width 25 height 5
